Goal: Information Seeking & Learning: Get advice/opinions

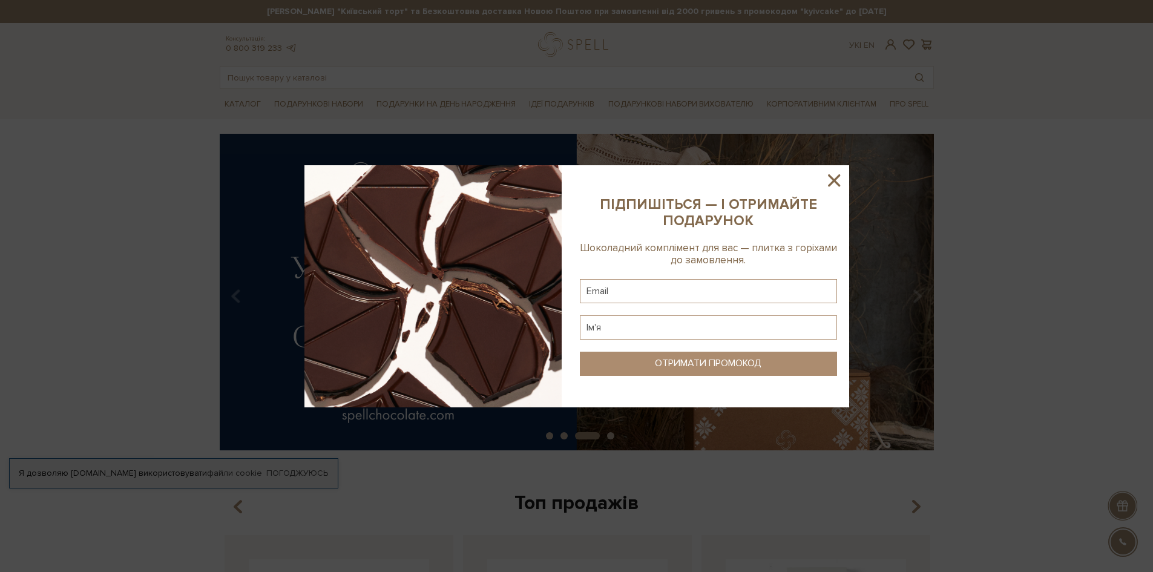
click at [834, 180] on icon at bounding box center [834, 180] width 12 height 12
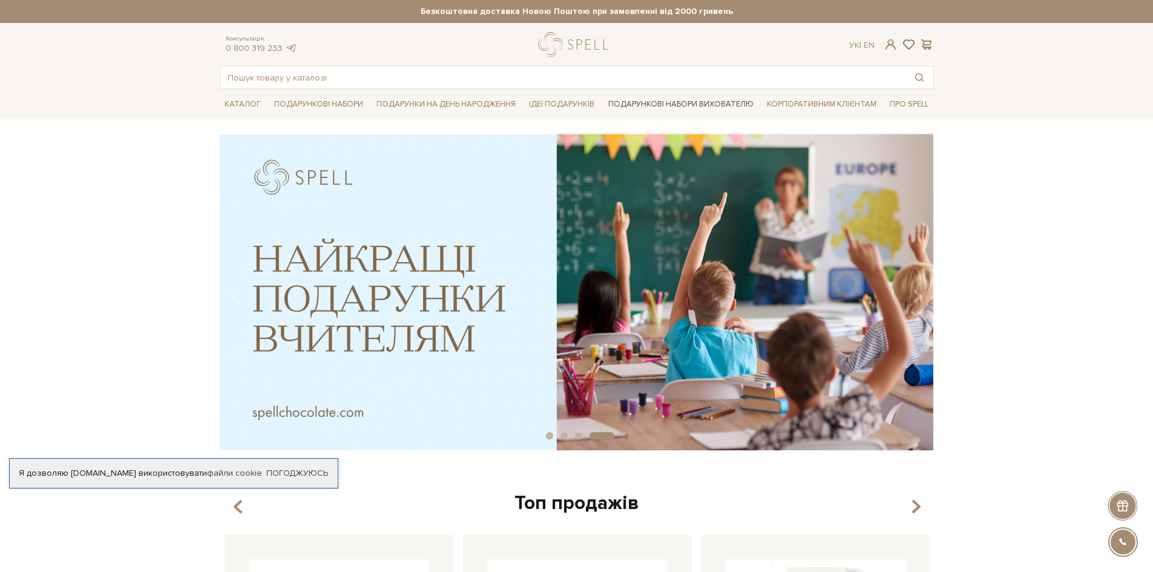
click at [658, 99] on link "Подарункові набори вихователю" at bounding box center [680, 104] width 155 height 21
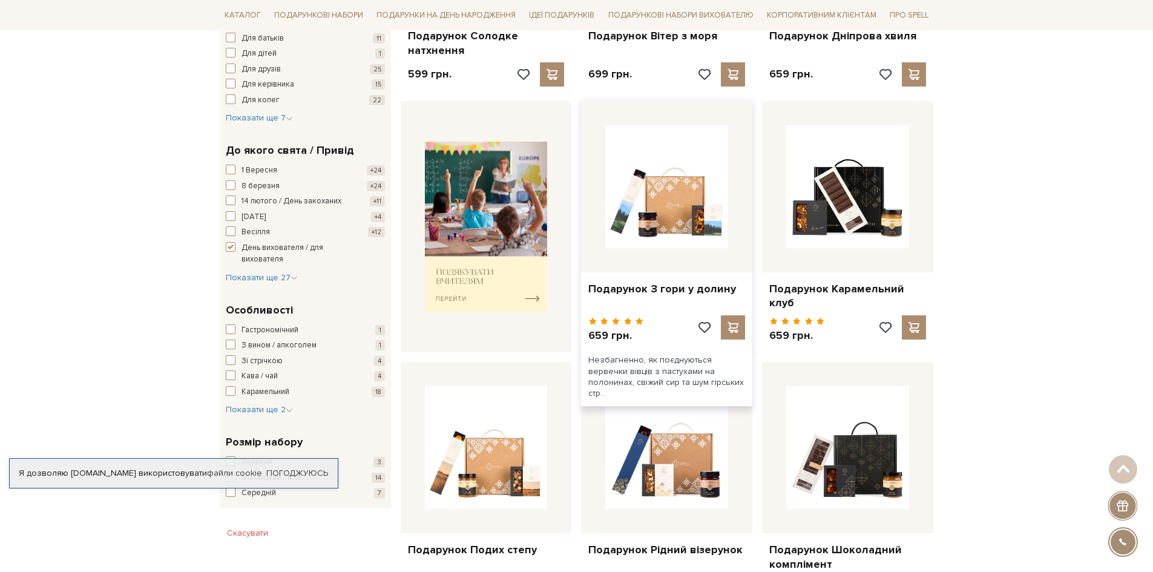
scroll to position [363, 0]
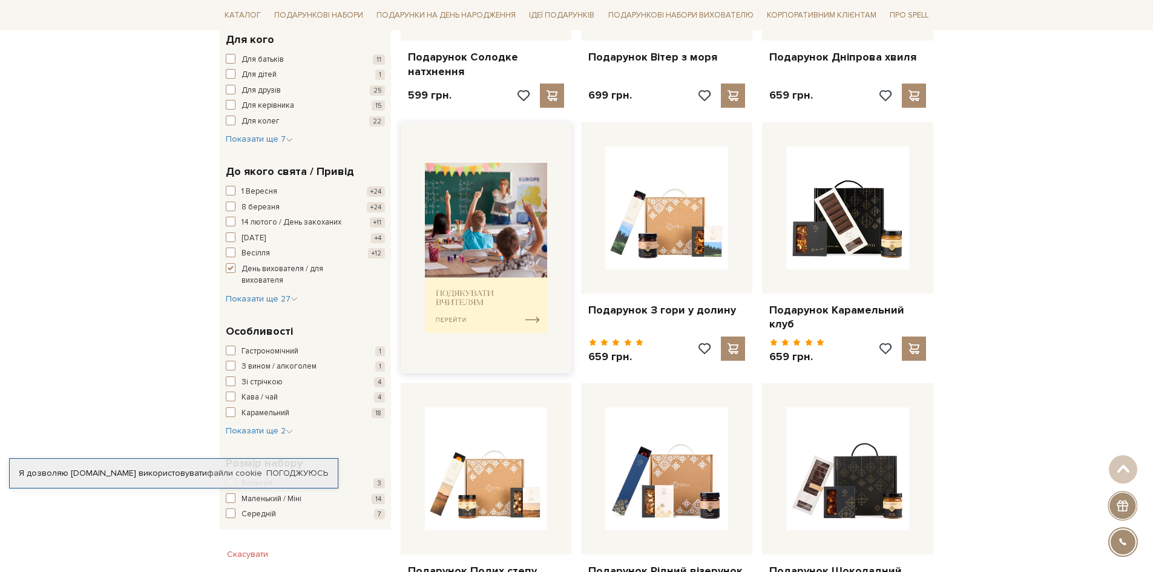
click at [500, 245] on img at bounding box center [486, 248] width 123 height 170
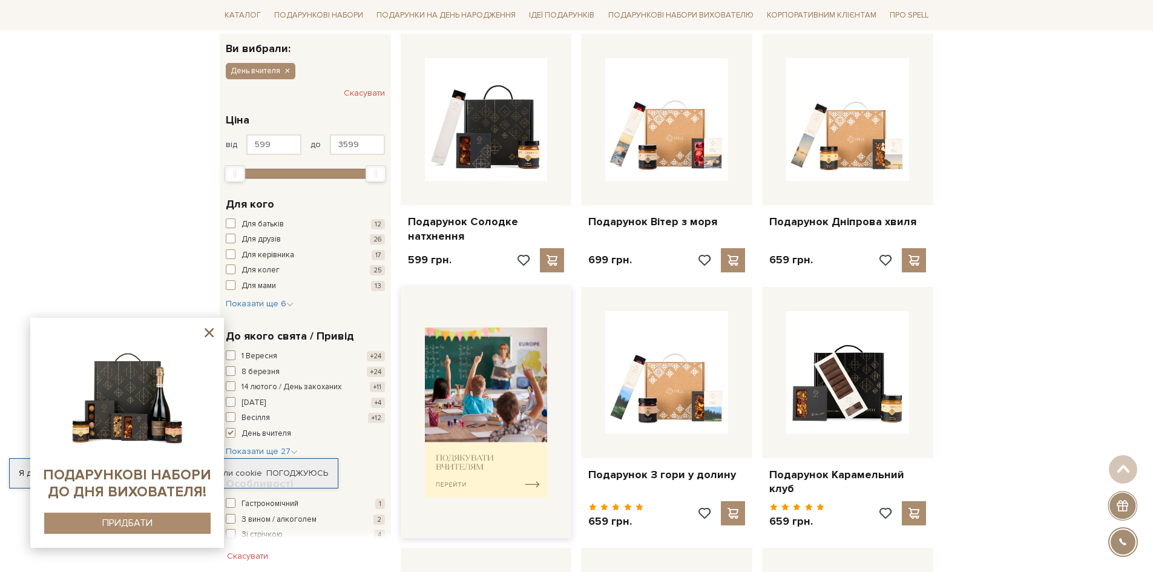
scroll to position [181, 0]
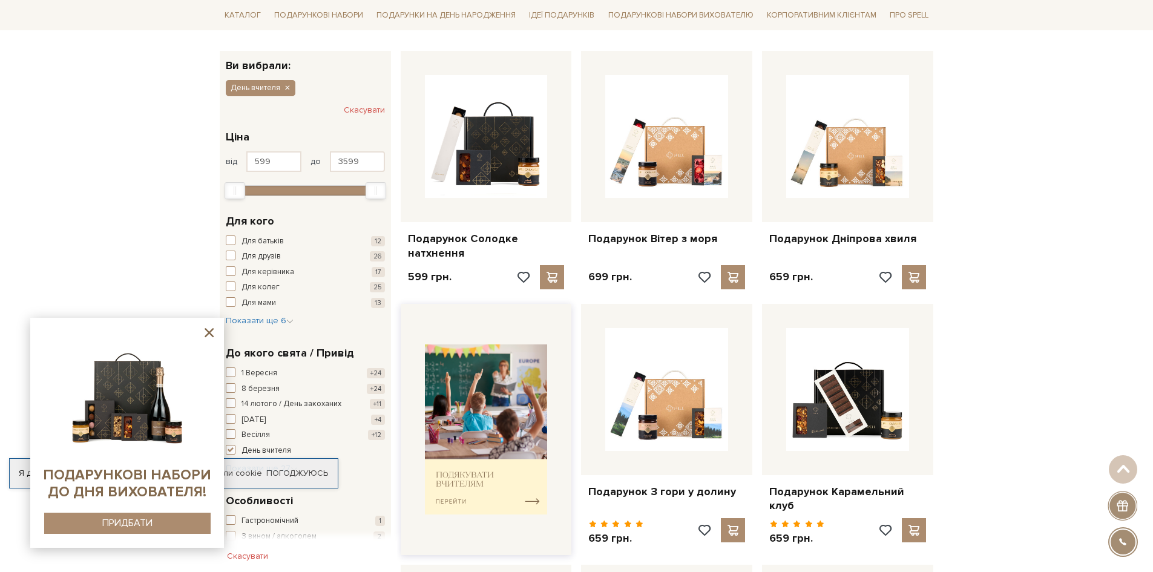
click at [520, 388] on img at bounding box center [486, 429] width 123 height 170
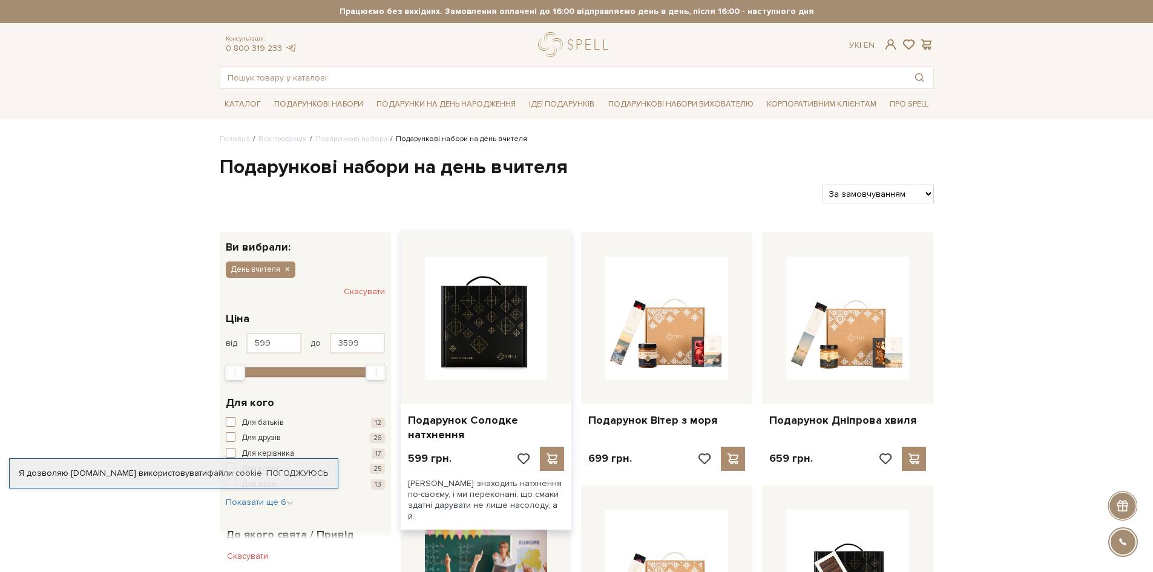
click at [478, 327] on img at bounding box center [486, 318] width 123 height 123
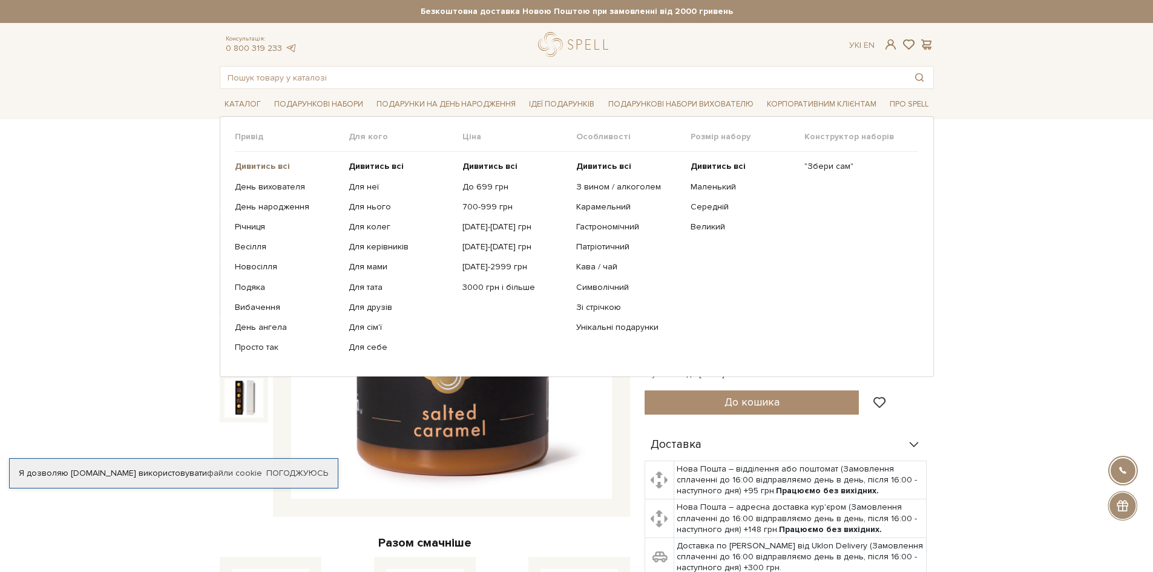
click at [261, 163] on b "Дивитись всі" at bounding box center [262, 166] width 55 height 10
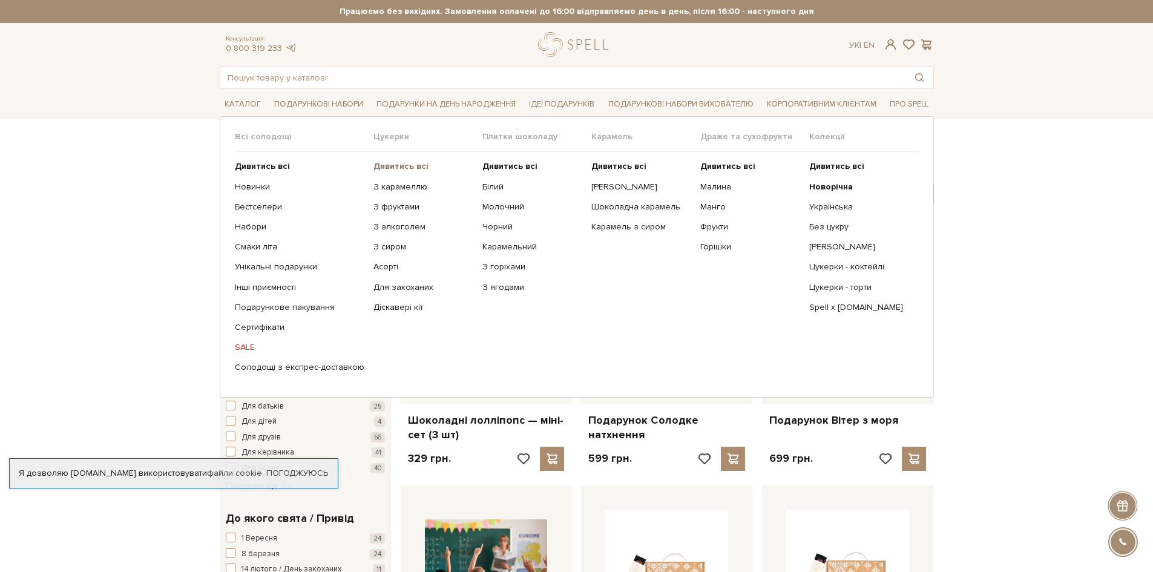
click at [399, 166] on b "Дивитись всі" at bounding box center [400, 166] width 55 height 10
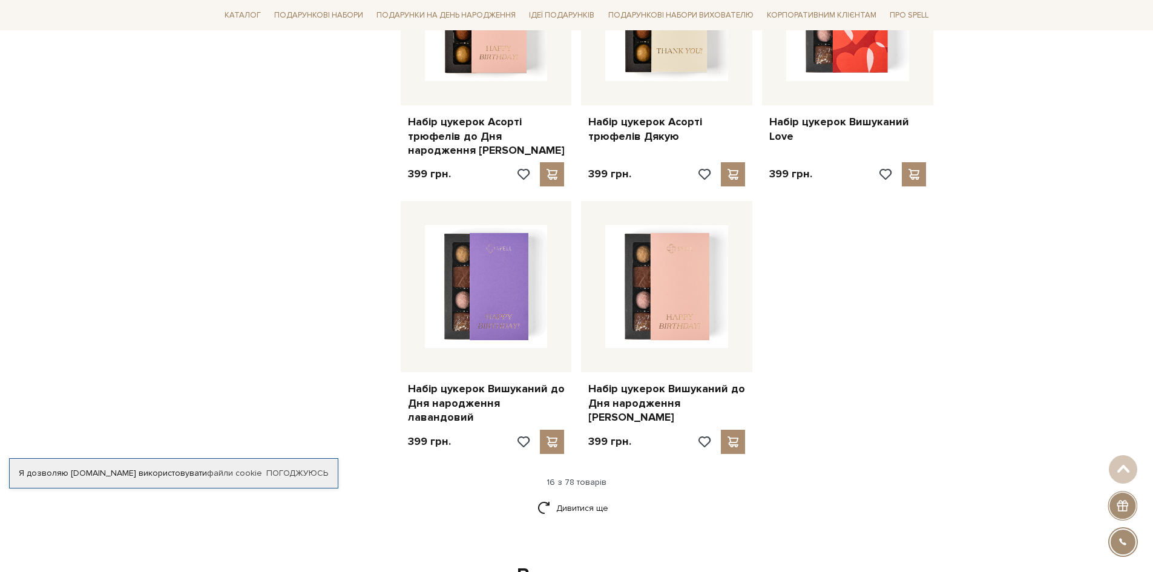
scroll to position [1391, 0]
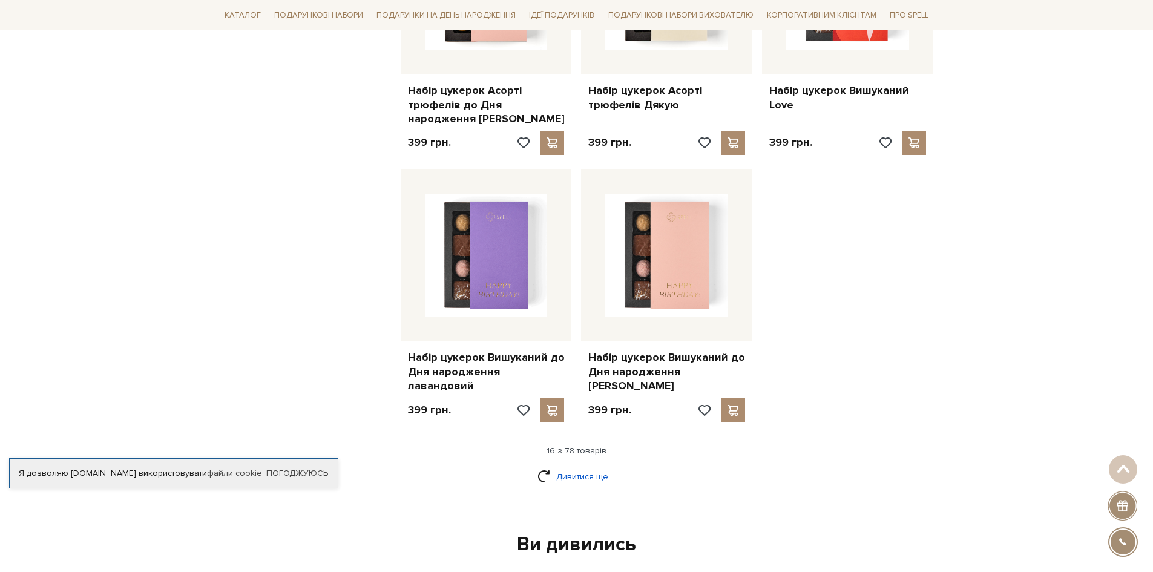
click at [572, 466] on link "Дивитися ще" at bounding box center [576, 476] width 79 height 21
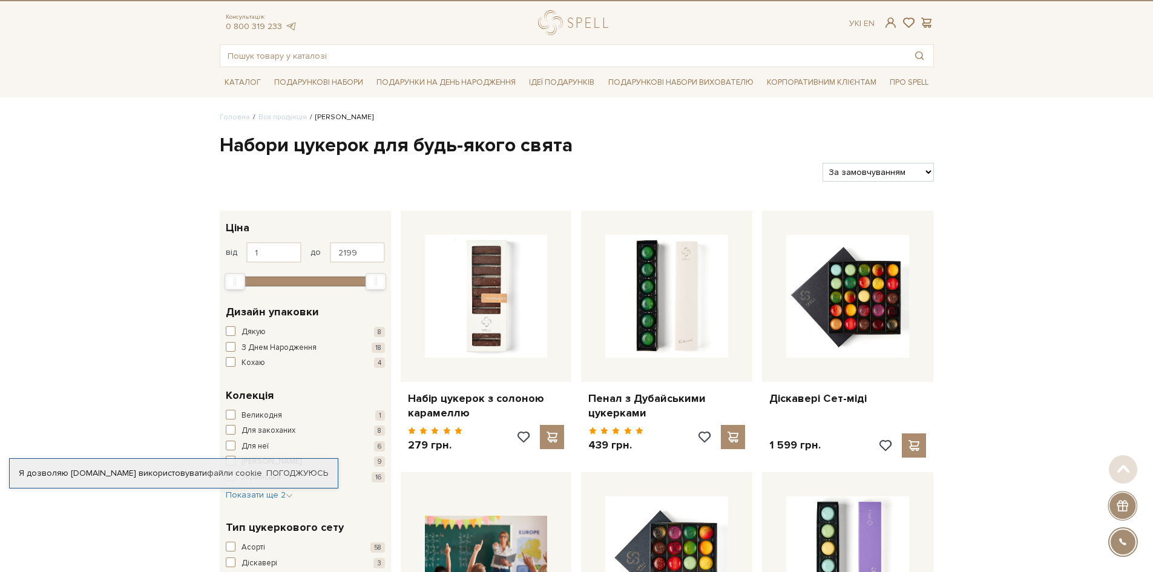
scroll to position [0, 0]
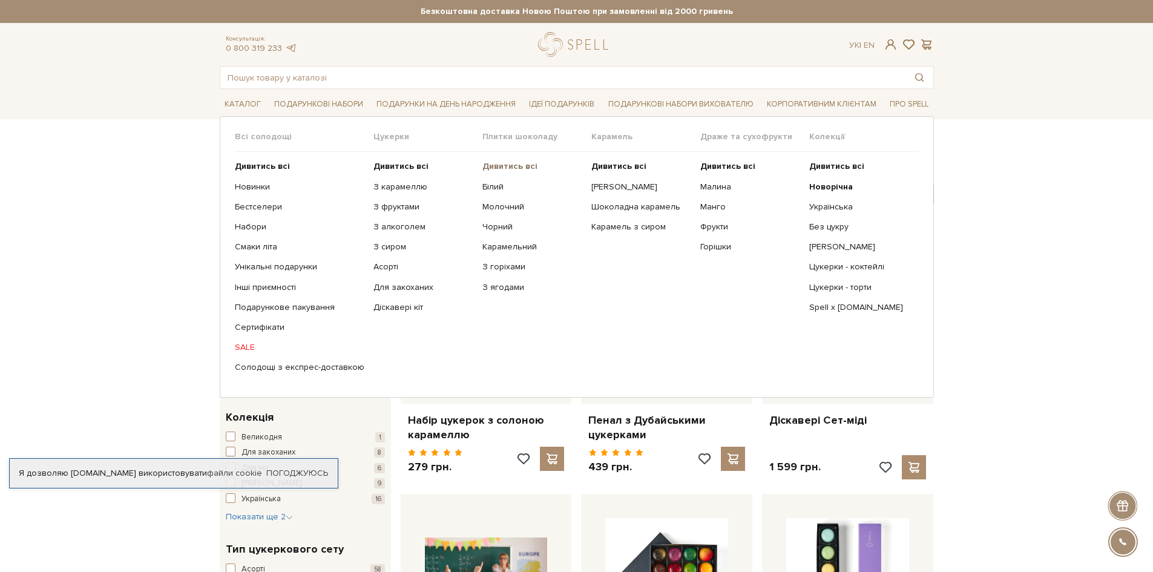
click at [498, 162] on b "Дивитись всі" at bounding box center [509, 166] width 55 height 10
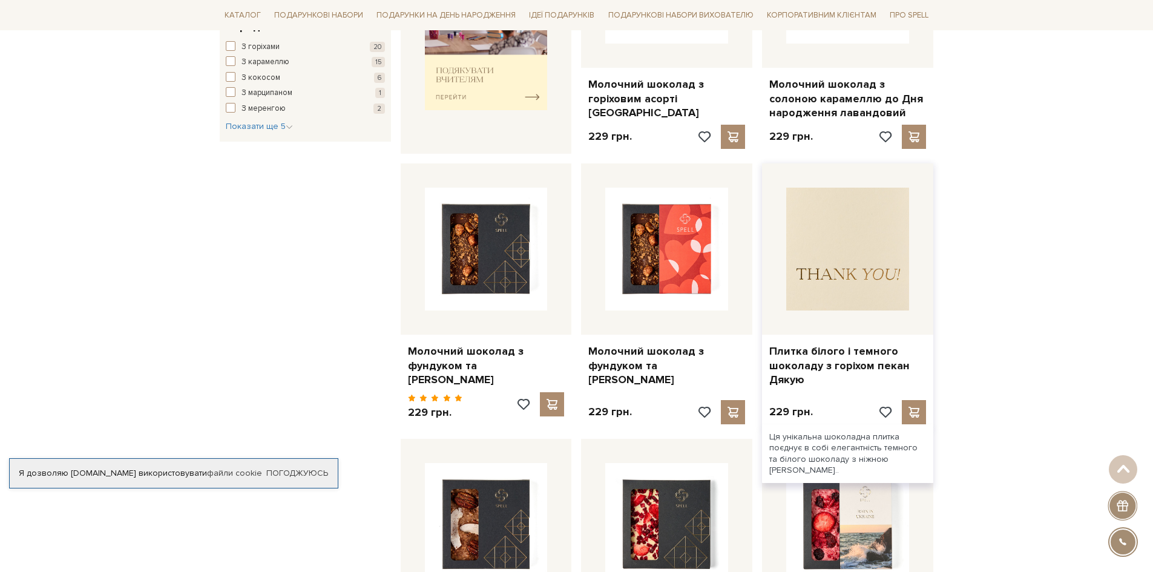
scroll to position [665, 0]
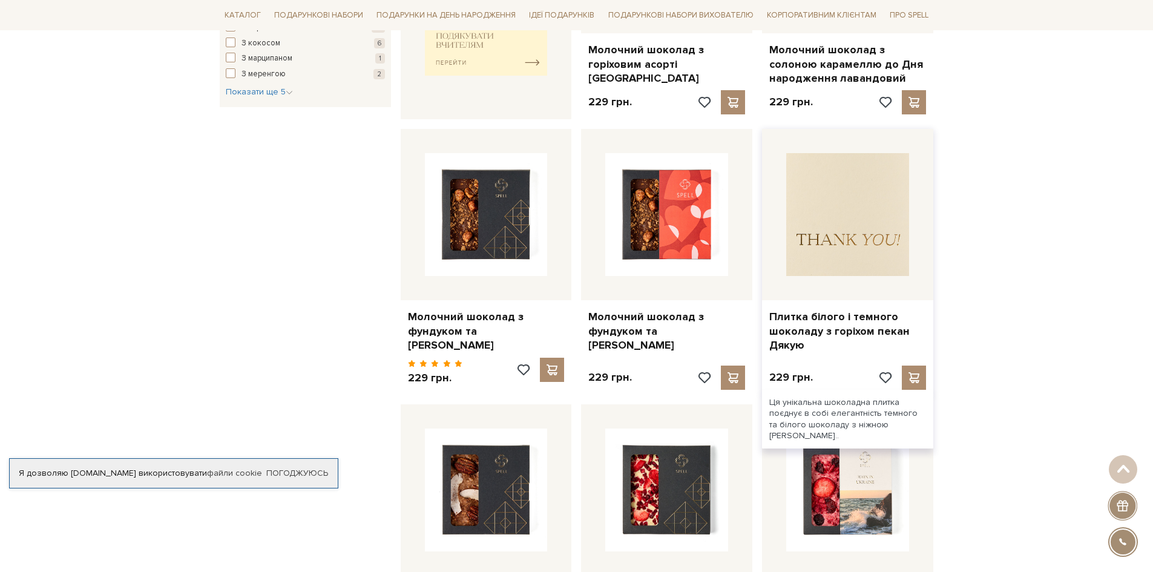
click at [862, 224] on img at bounding box center [847, 214] width 123 height 123
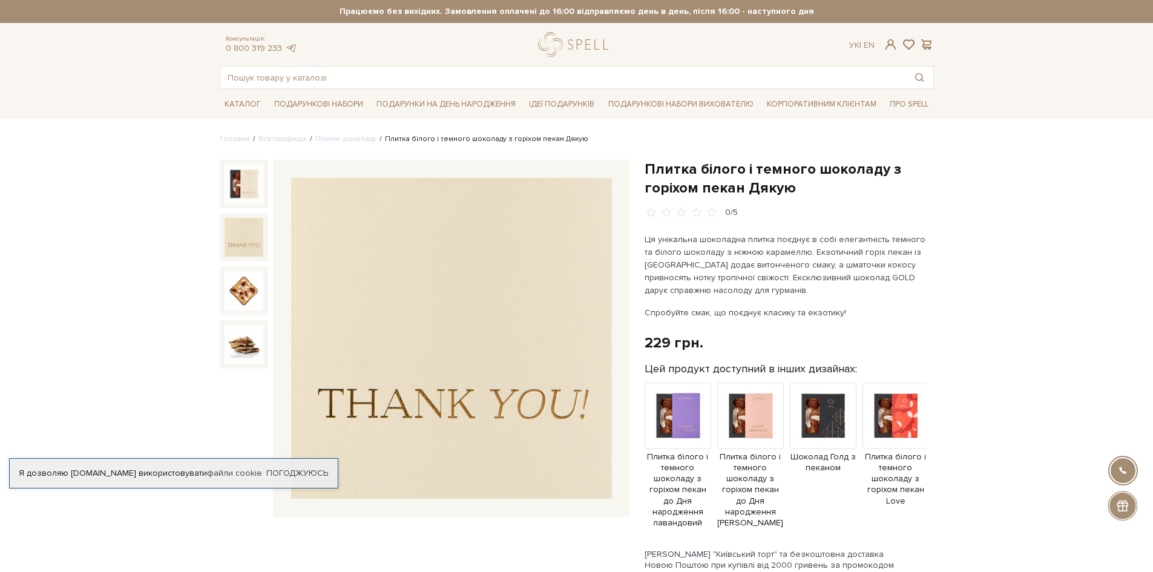
click at [249, 232] on img at bounding box center [243, 237] width 39 height 39
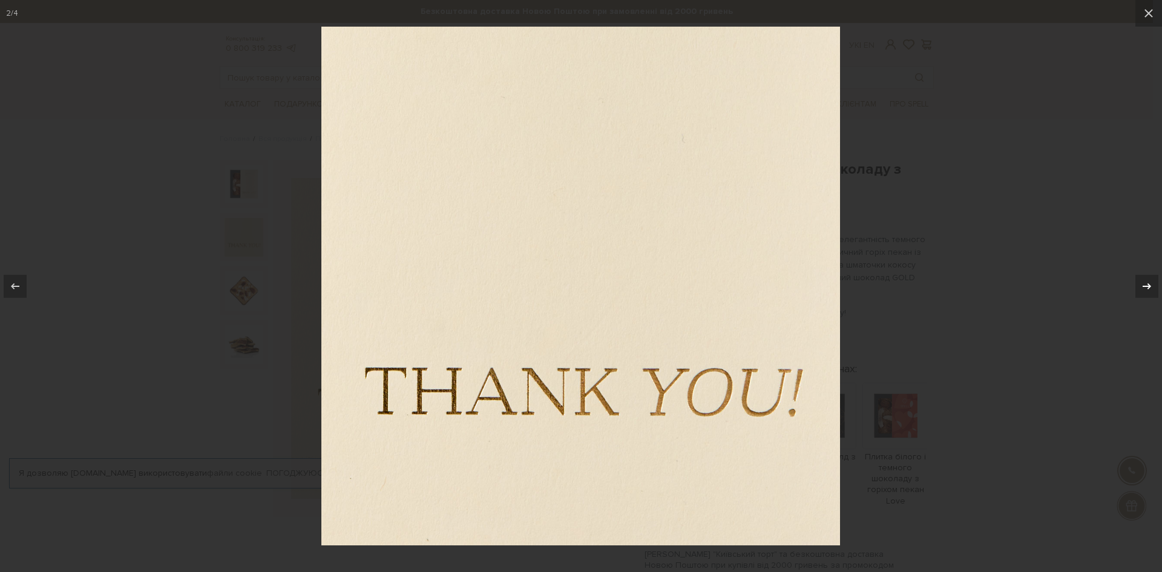
click at [1148, 280] on icon at bounding box center [1146, 286] width 15 height 15
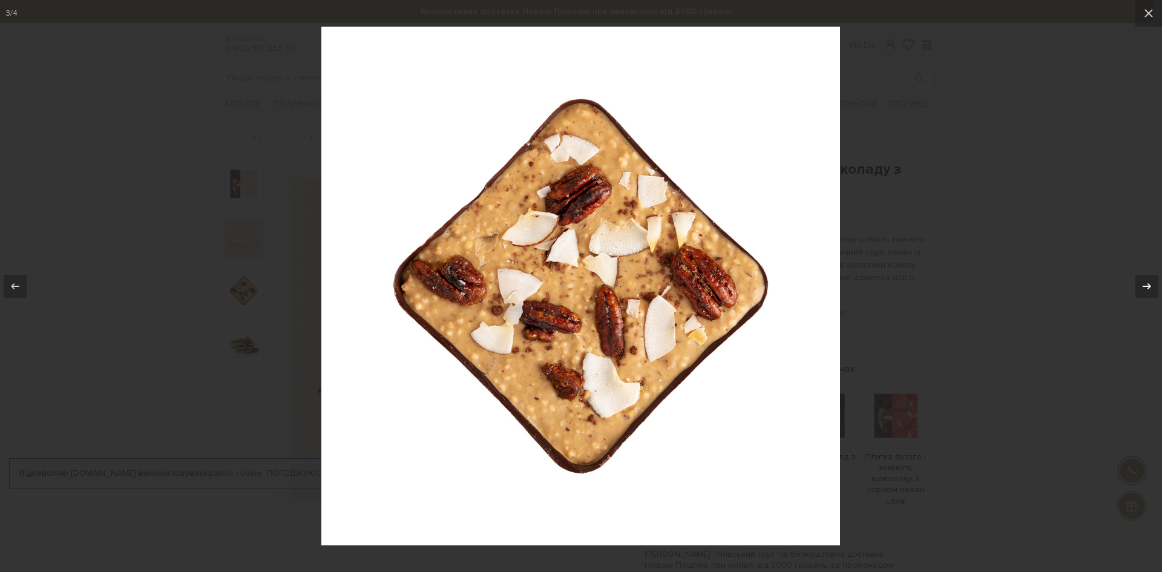
click at [1146, 279] on icon at bounding box center [1146, 286] width 15 height 15
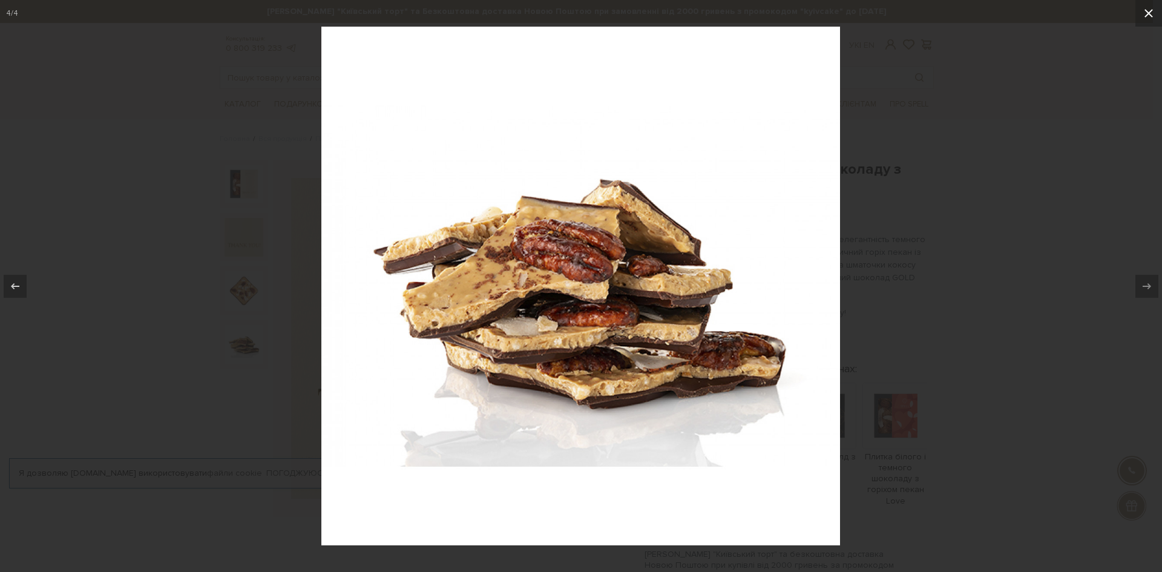
click at [1149, 10] on icon at bounding box center [1148, 13] width 15 height 15
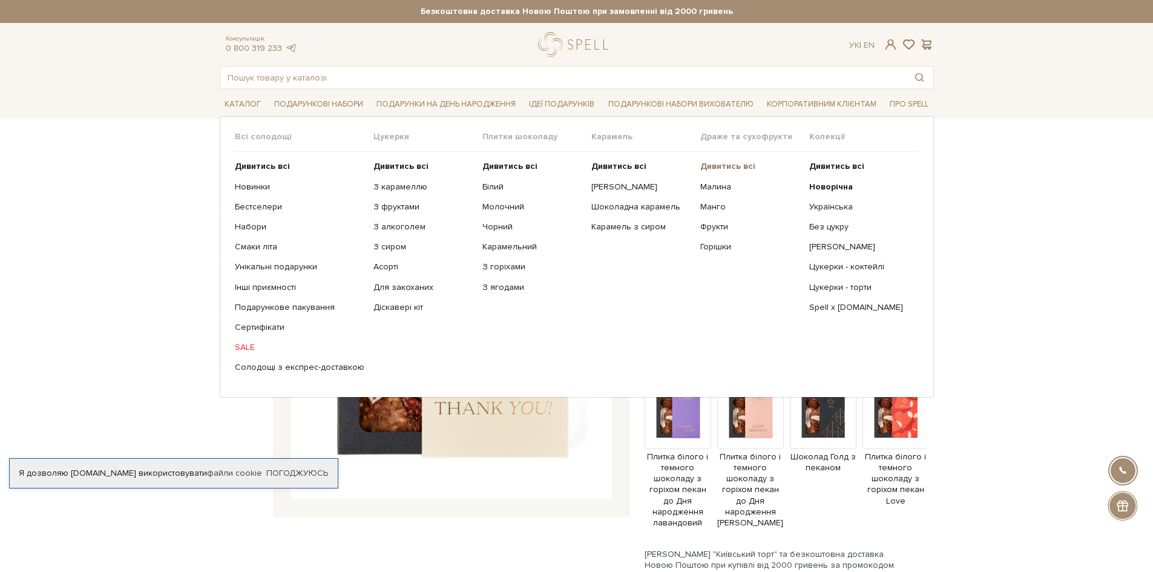
click at [723, 165] on b "Дивитись всі" at bounding box center [727, 166] width 55 height 10
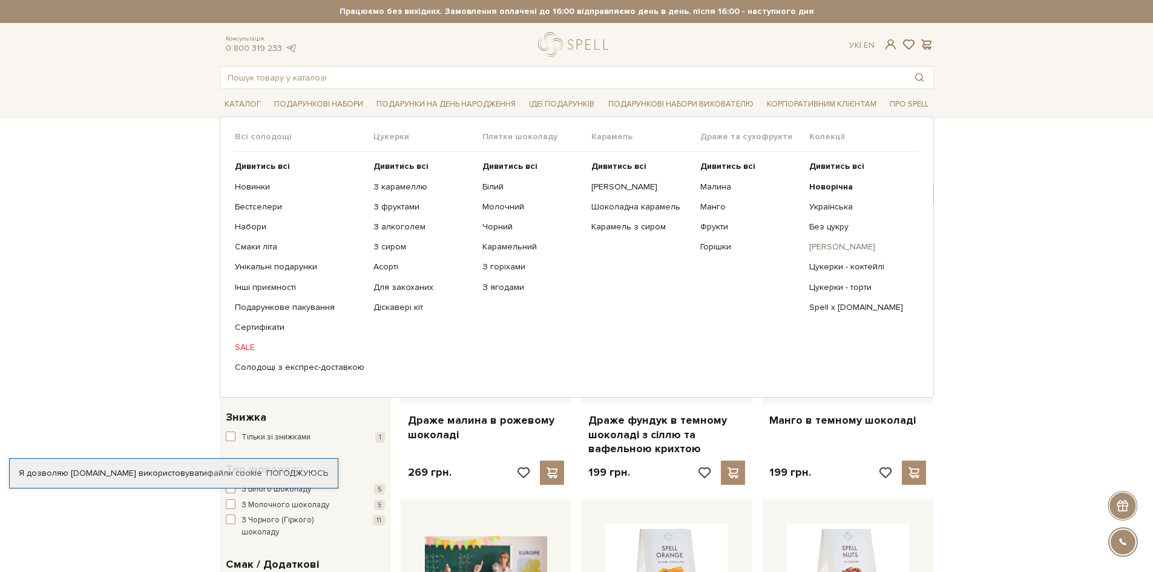
click at [834, 246] on link "[PERSON_NAME]" at bounding box center [859, 246] width 100 height 11
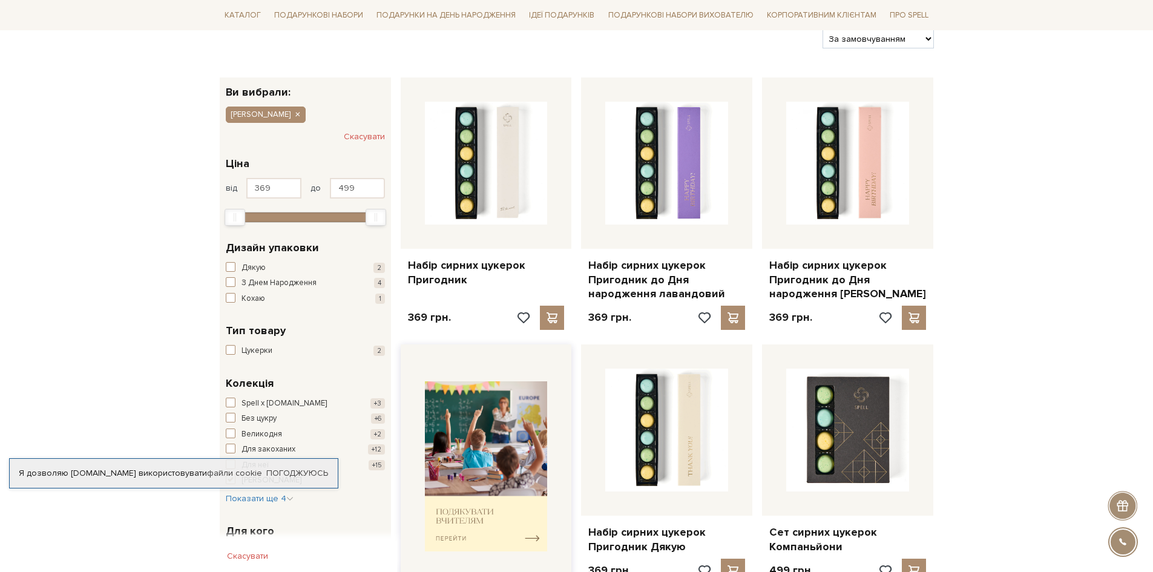
scroll to position [242, 0]
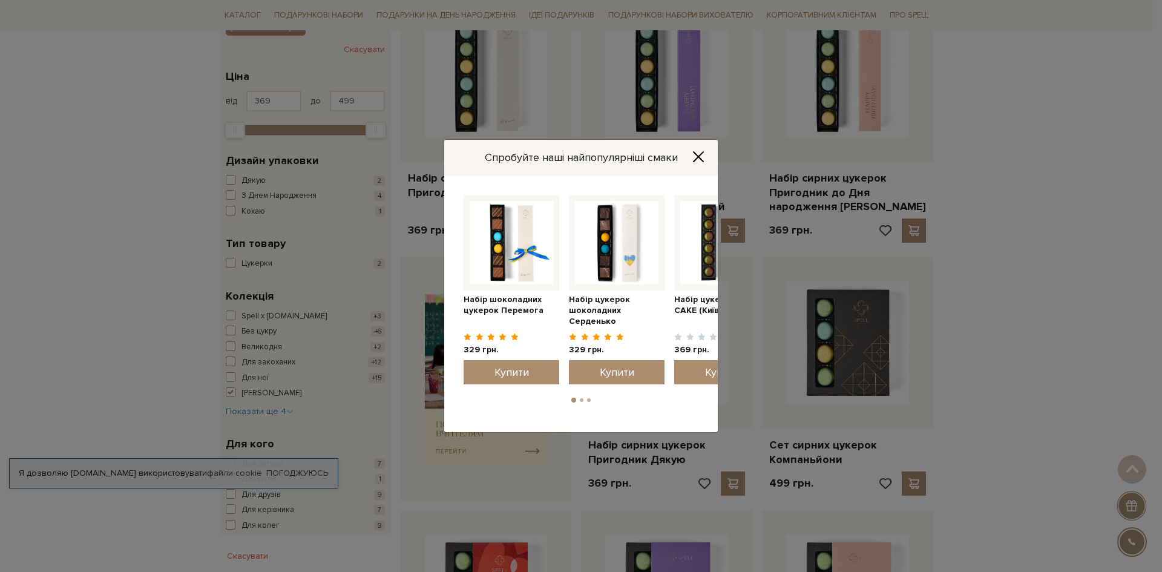
click at [690, 155] on button "Close" at bounding box center [697, 156] width 19 height 13
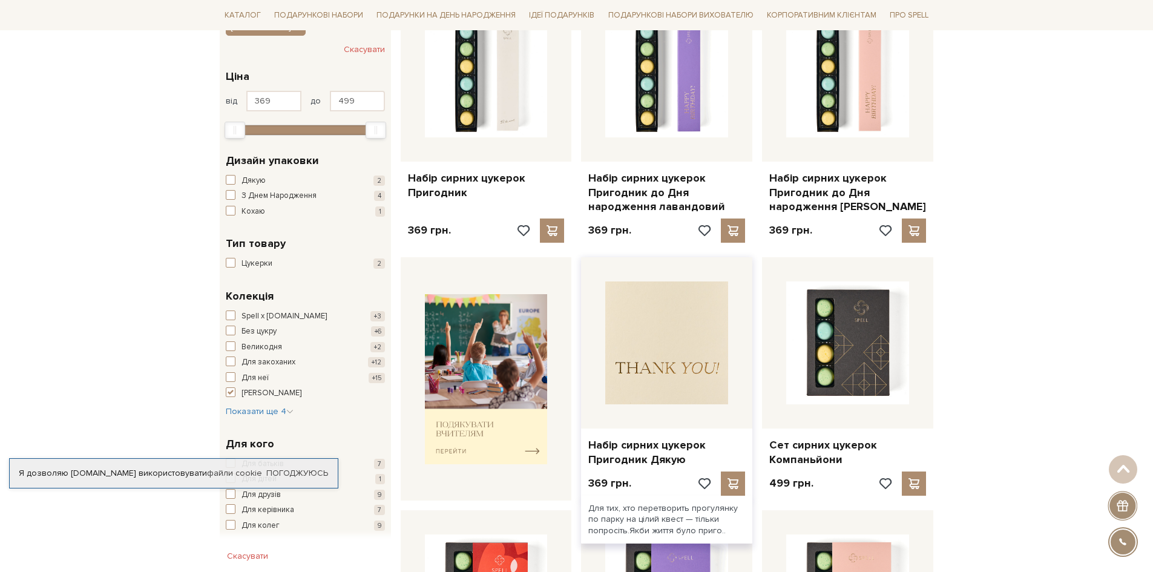
click at [681, 375] on img at bounding box center [666, 342] width 123 height 123
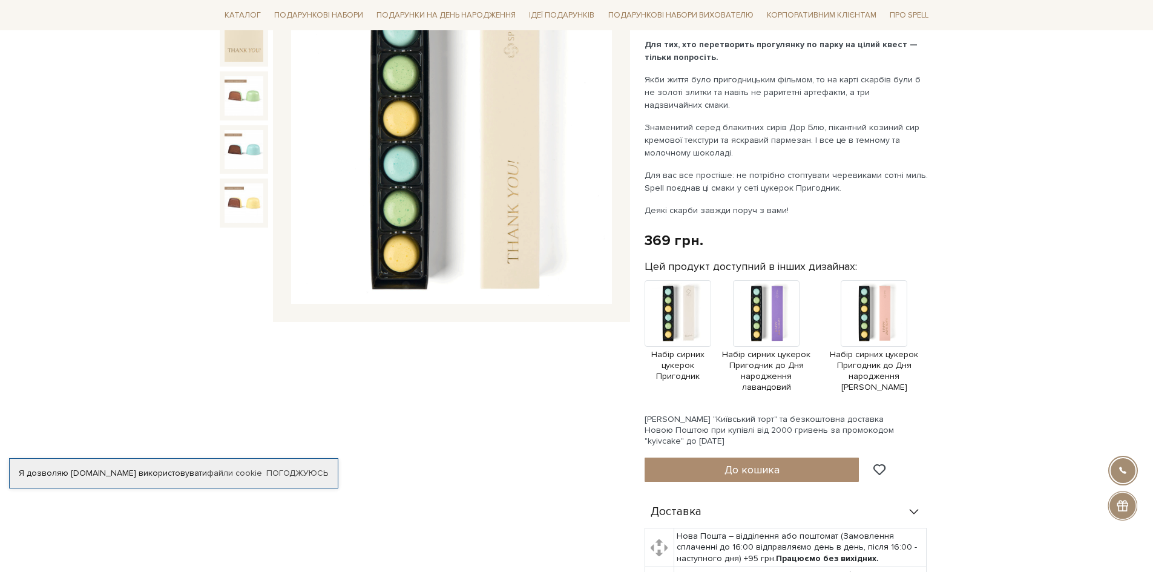
scroll to position [242, 0]
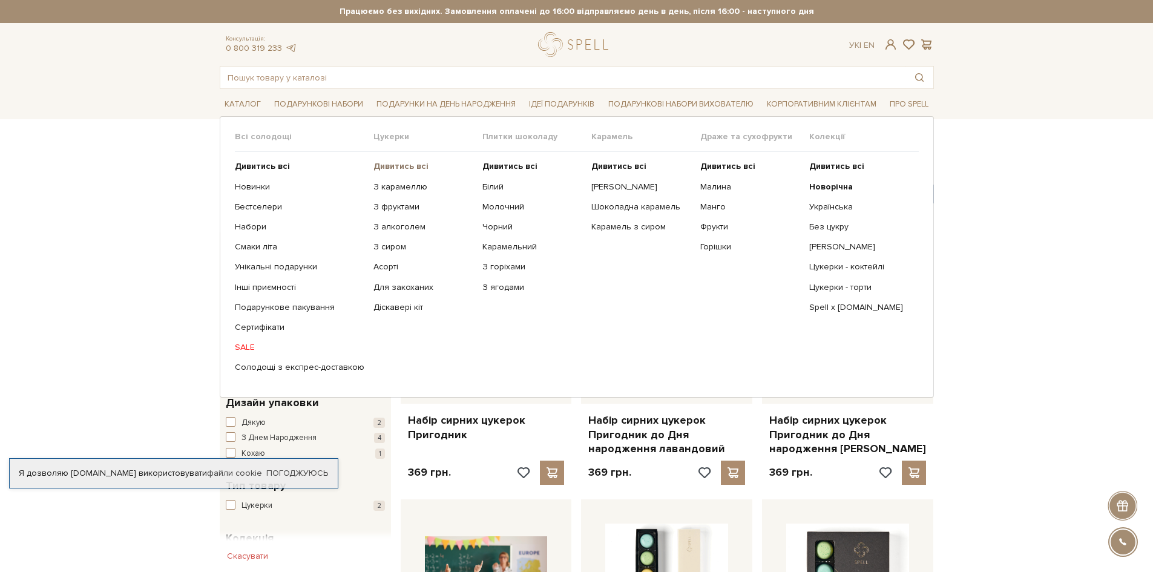
click at [384, 170] on b "Дивитись всі" at bounding box center [400, 166] width 55 height 10
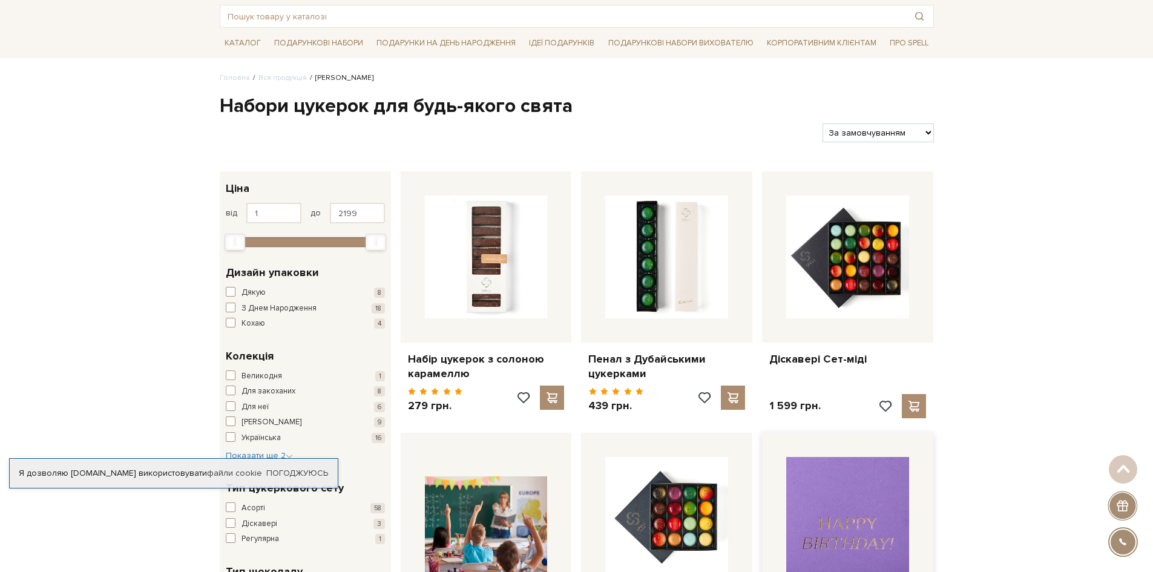
scroll to position [60, 0]
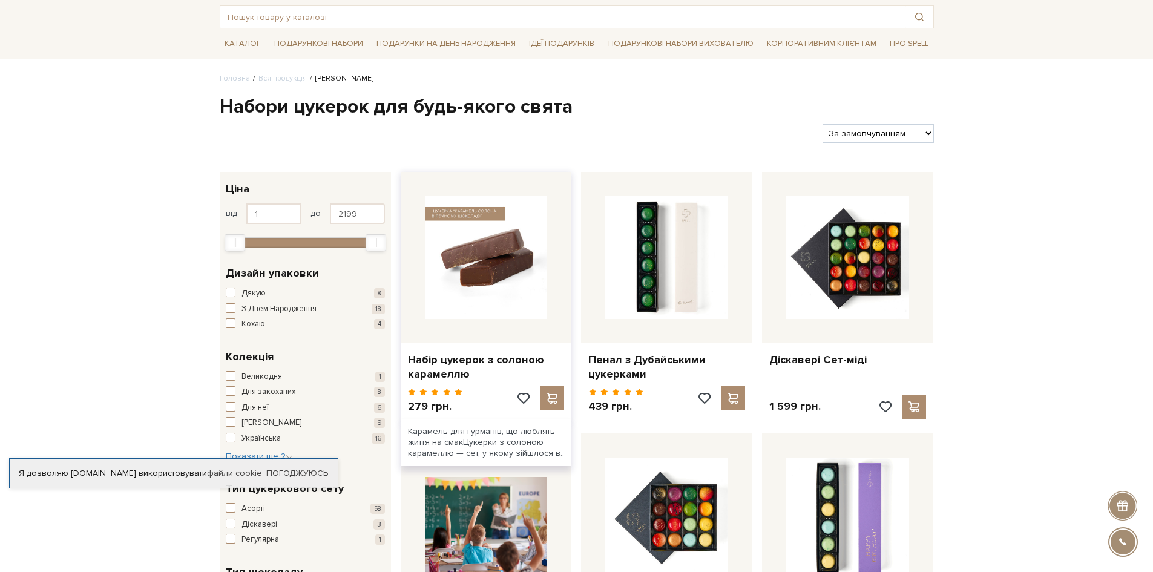
click at [485, 284] on img at bounding box center [486, 257] width 123 height 123
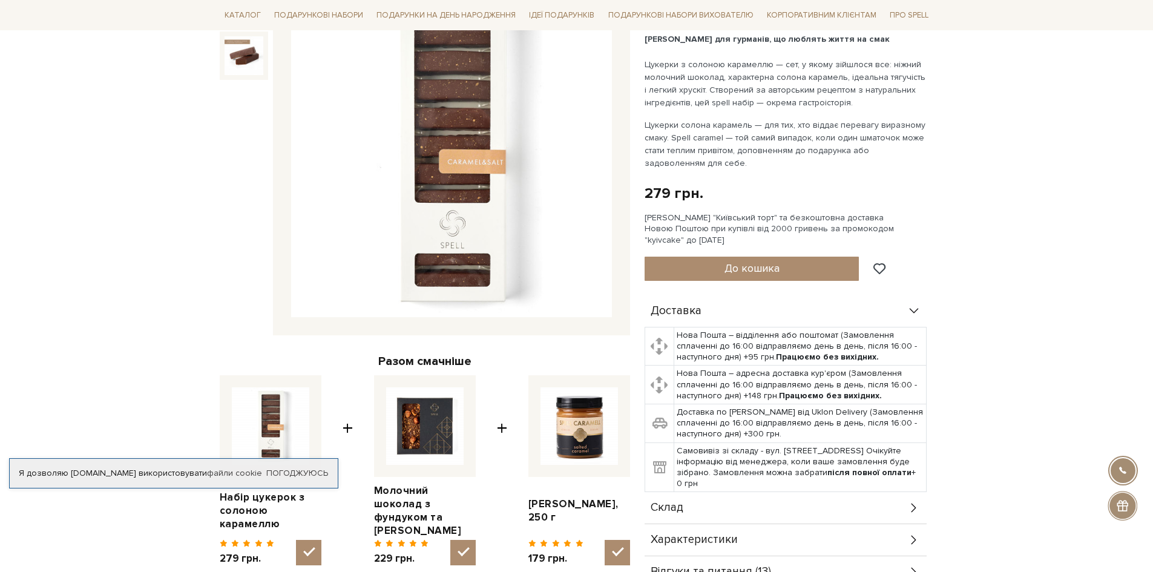
scroll to position [242, 0]
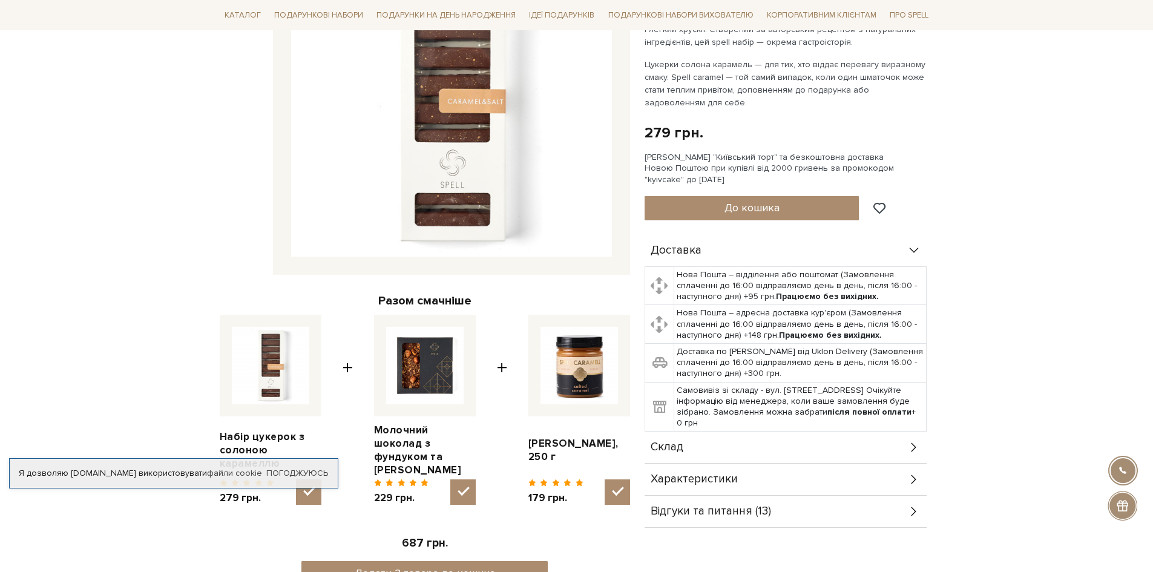
click at [906, 473] on div "Характеристики" at bounding box center [785, 478] width 282 height 31
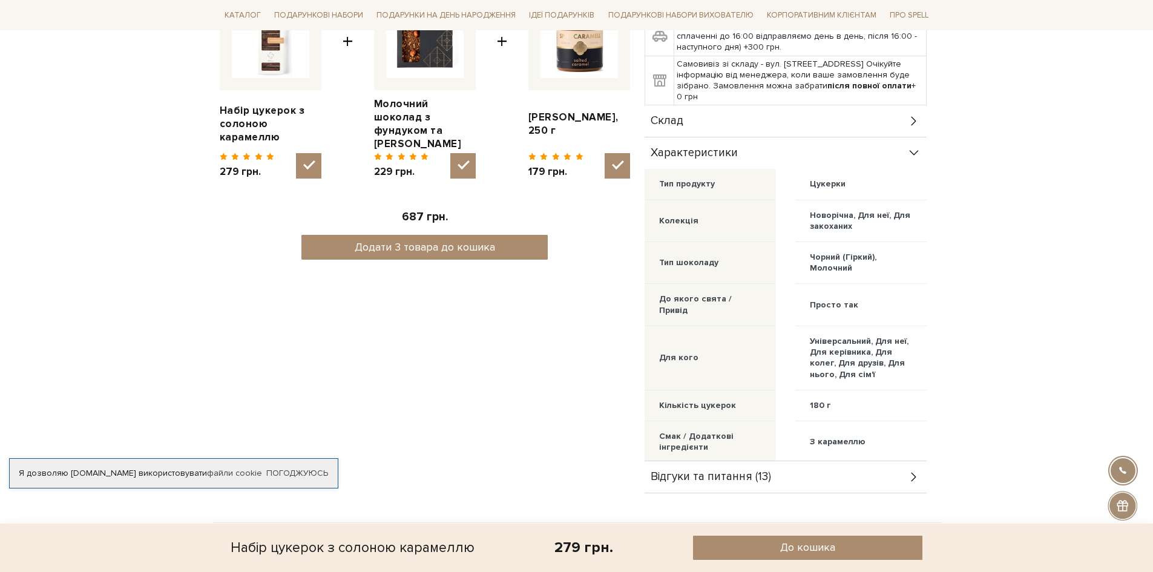
scroll to position [605, 0]
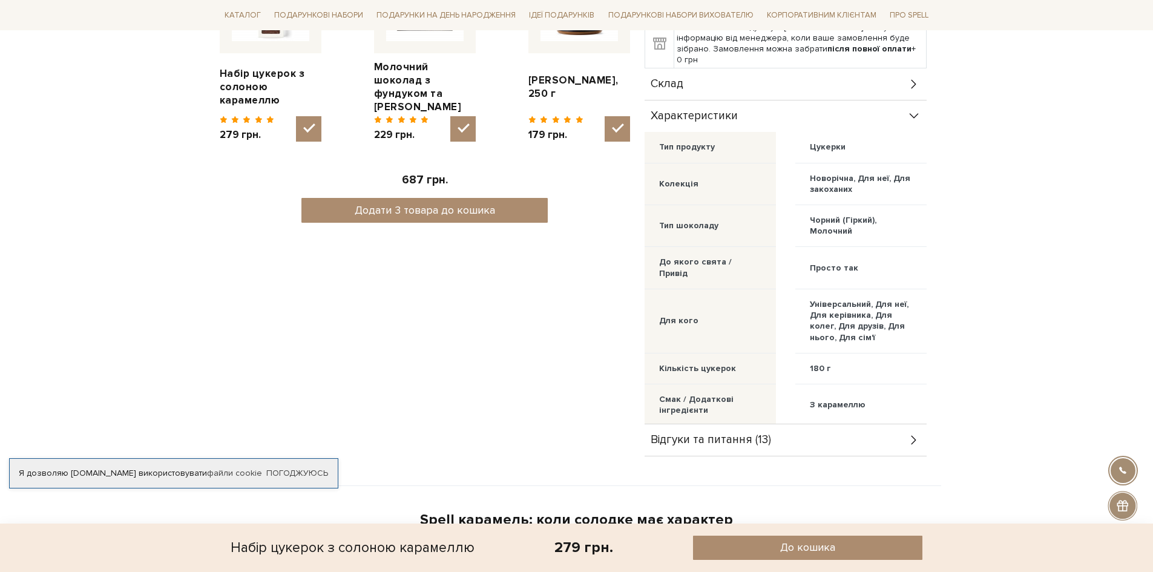
click at [889, 443] on div "Відгуки та питання (13)" at bounding box center [785, 439] width 282 height 31
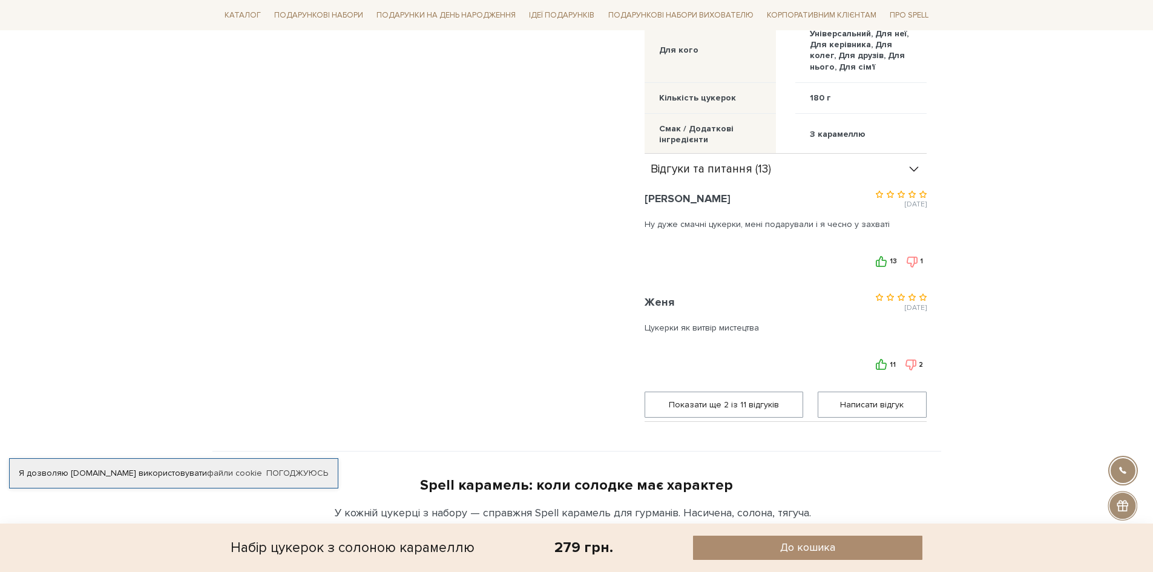
scroll to position [907, 0]
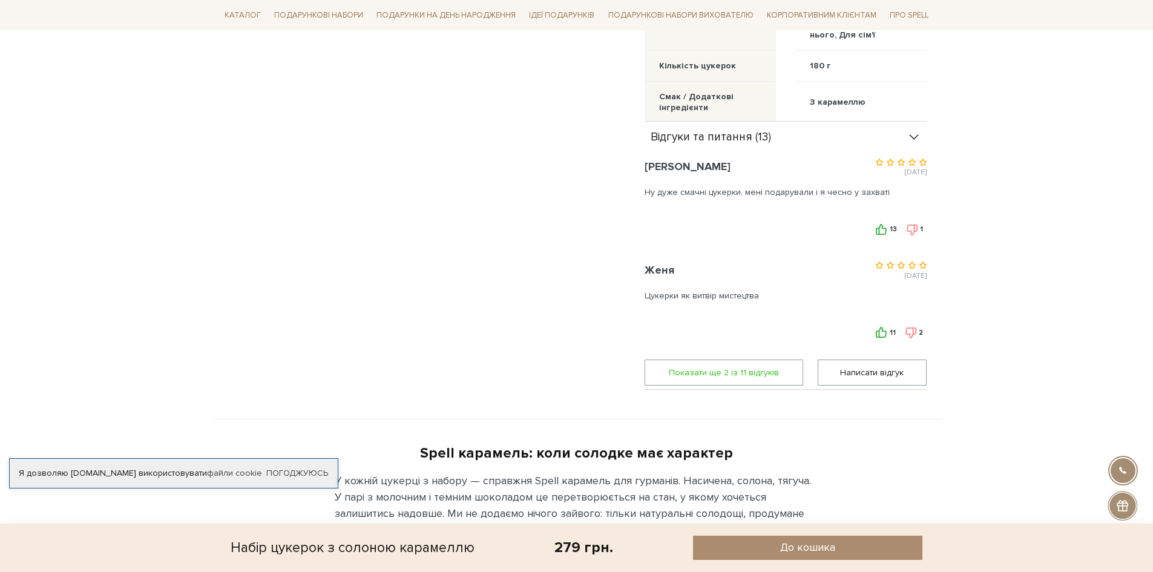
click at [768, 369] on span "Показати ще 2 iз 11 вiдгукiв" at bounding box center [723, 372] width 143 height 25
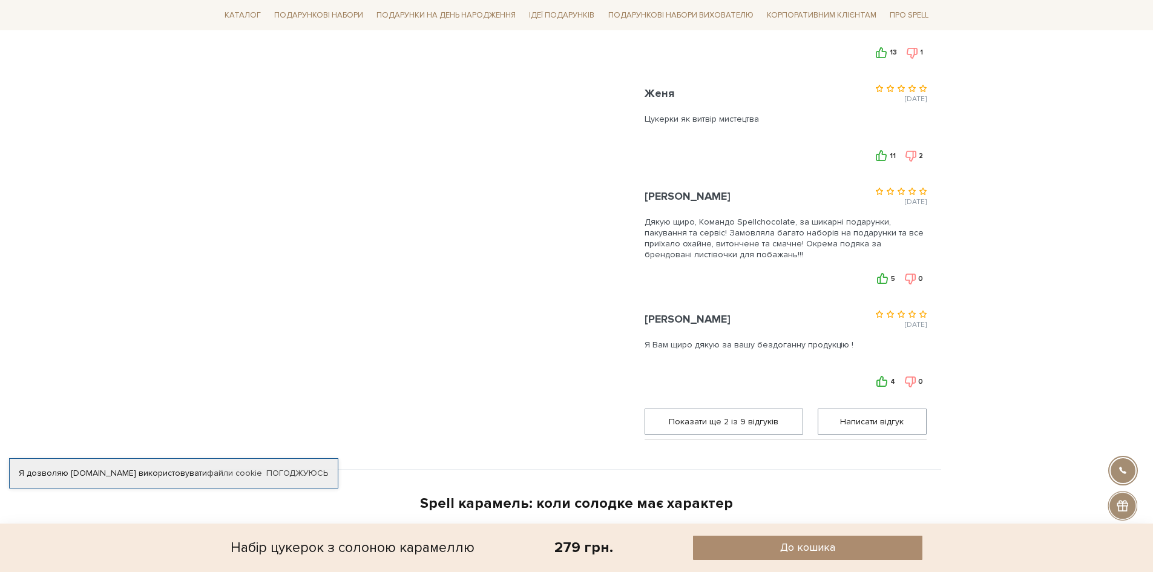
scroll to position [1089, 0]
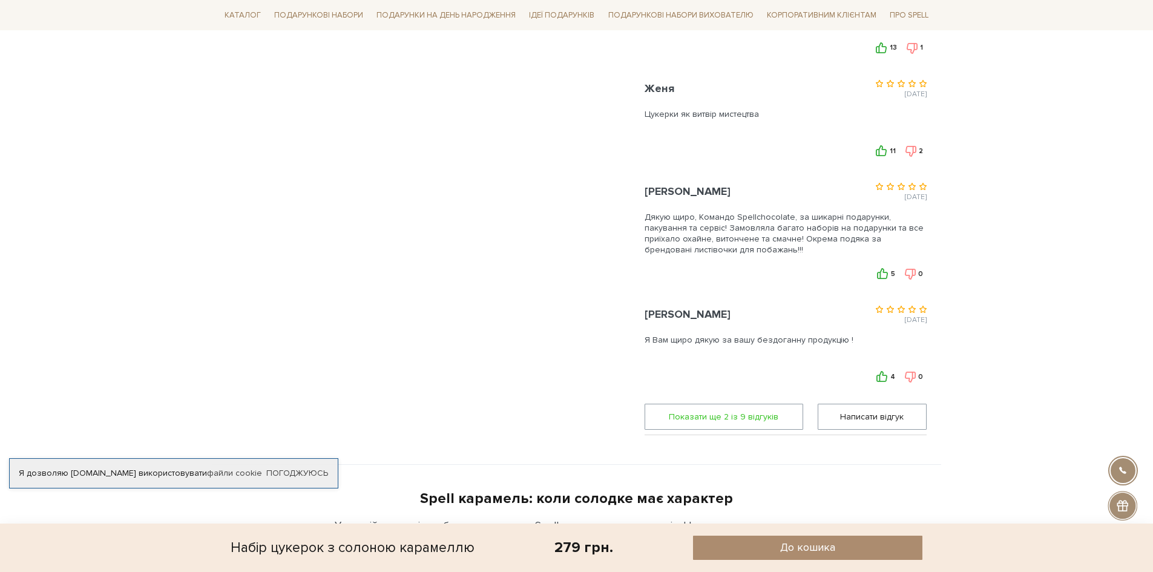
click at [755, 422] on span "Показати ще 2 iз 9 вiдгукiв" at bounding box center [723, 416] width 143 height 25
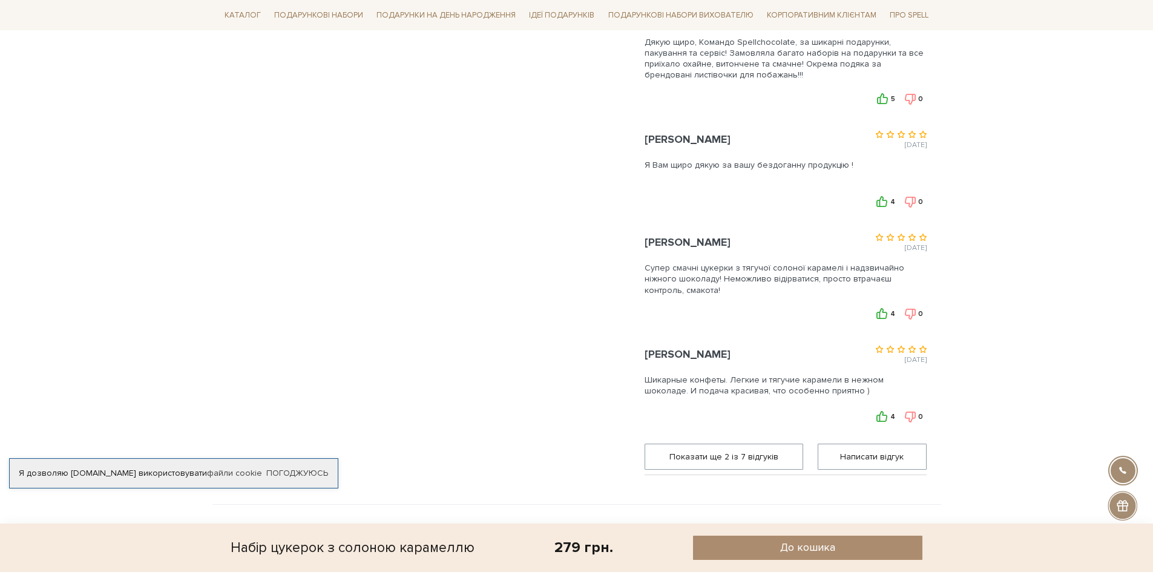
scroll to position [1270, 0]
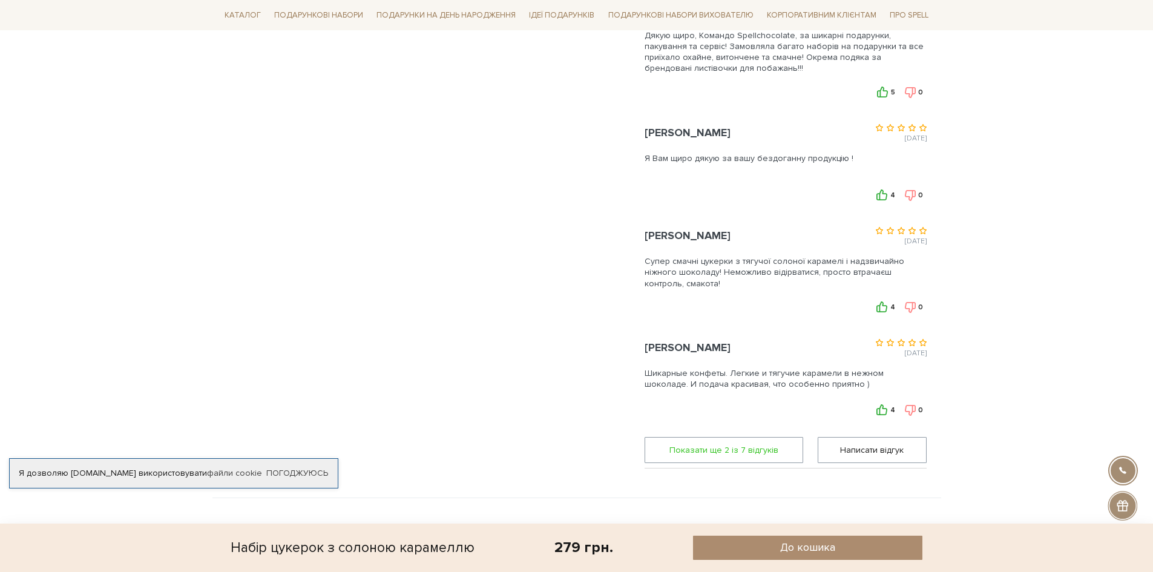
click at [718, 439] on span "Показати ще 2 iз 7 вiдгукiв" at bounding box center [723, 449] width 143 height 25
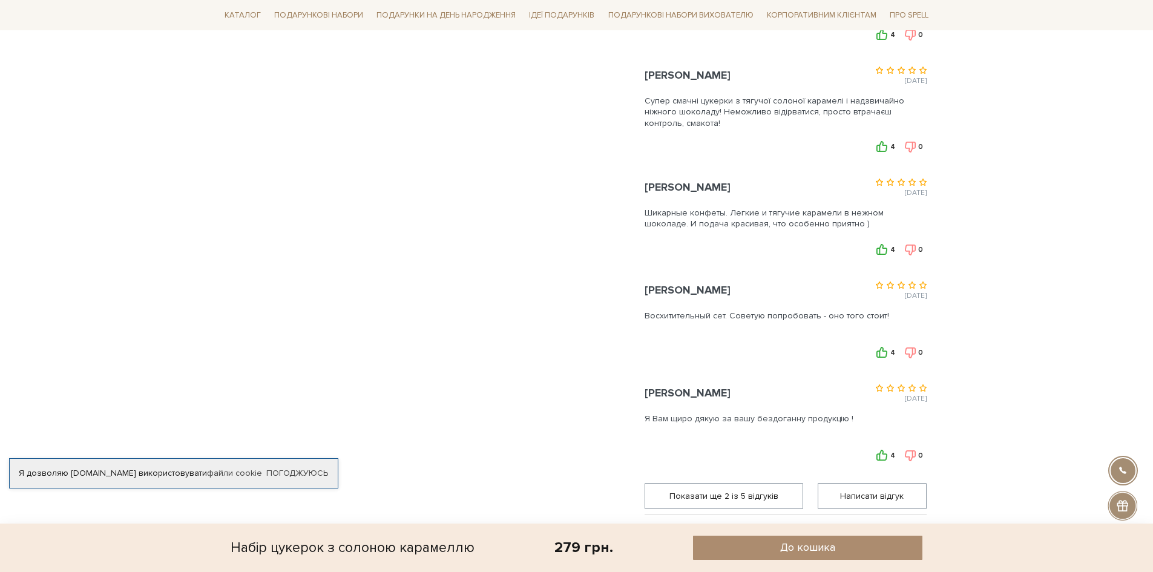
scroll to position [1452, 0]
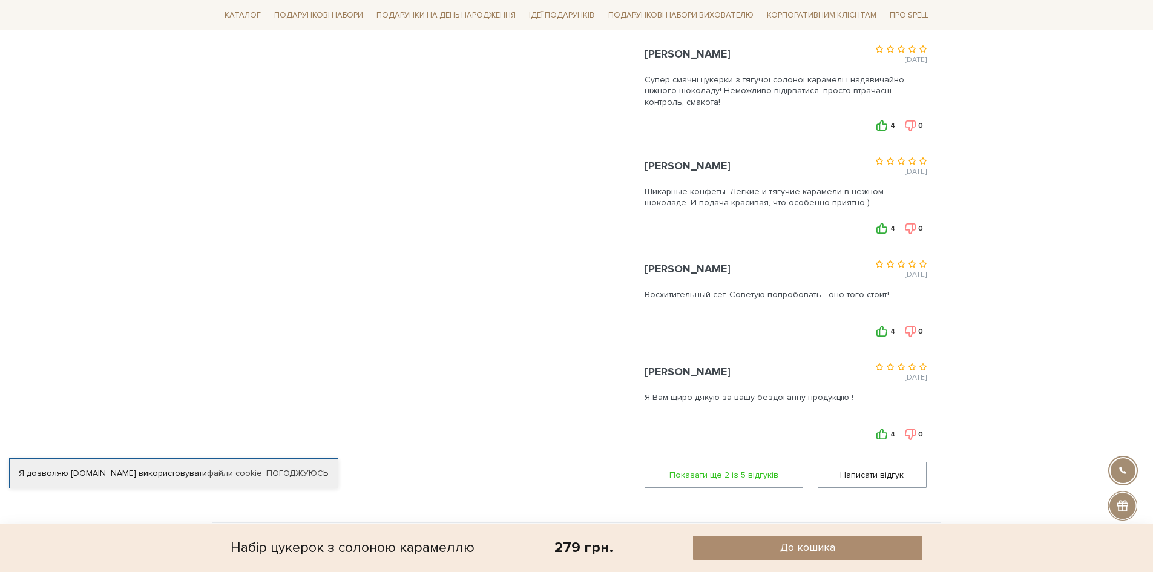
click at [736, 470] on span "Показати ще 2 iз 5 вiдгукiв" at bounding box center [723, 474] width 143 height 25
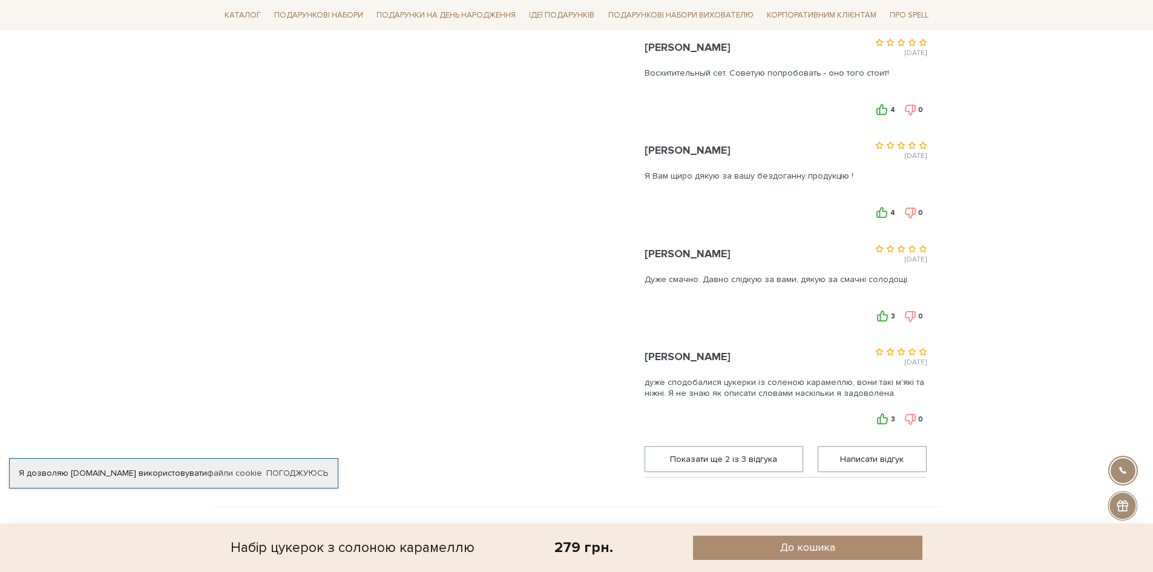
scroll to position [1694, 0]
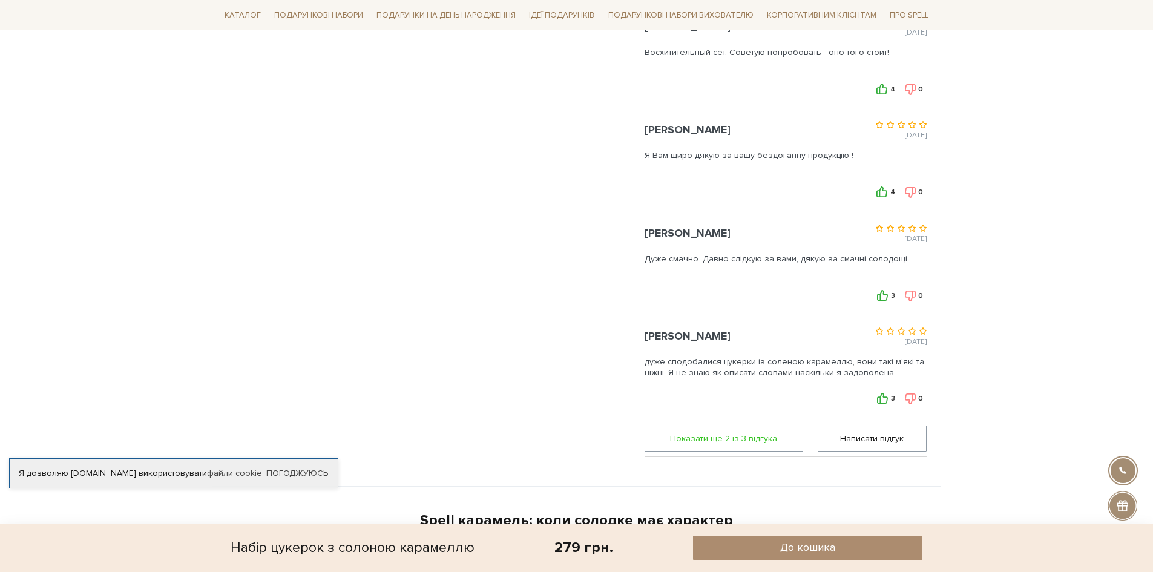
click at [760, 430] on span "Показати ще 2 iз 3 вiдгука" at bounding box center [723, 438] width 143 height 25
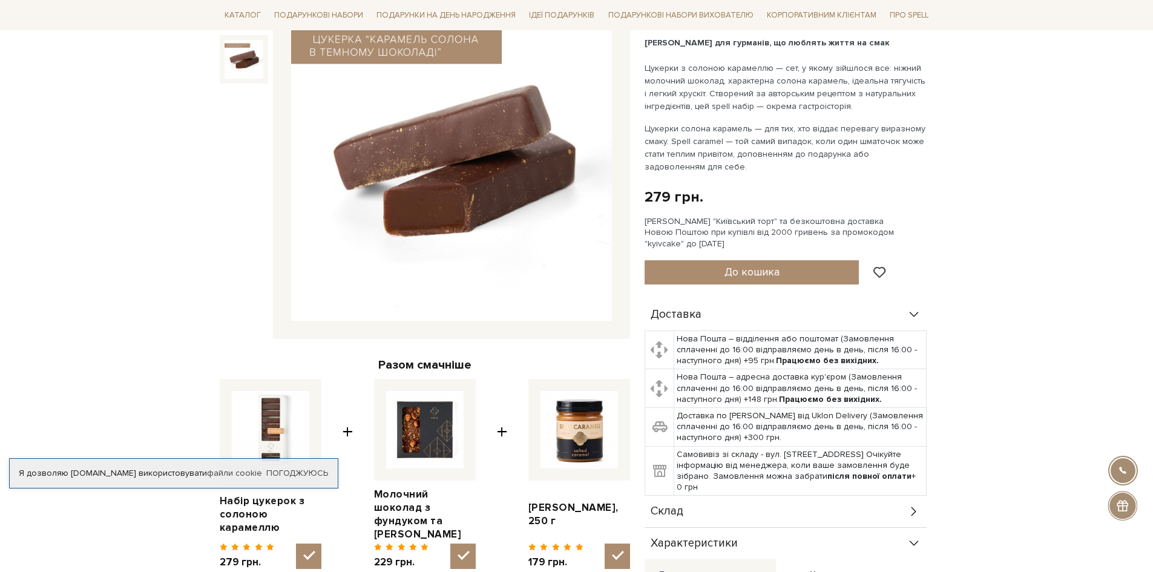
scroll to position [0, 0]
